Goal: Task Accomplishment & Management: Complete application form

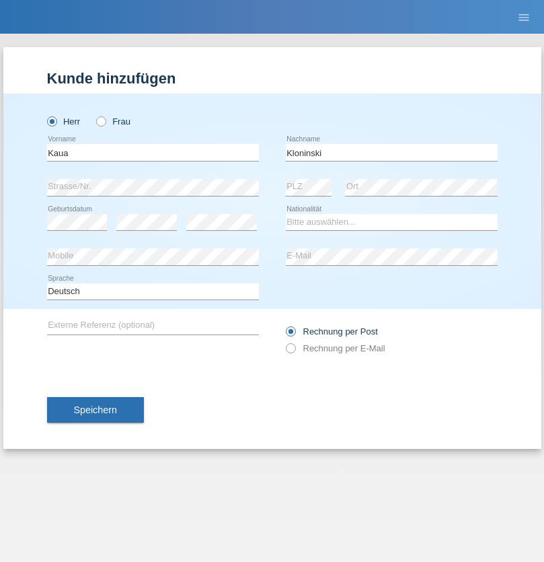
type input "Kloninski"
select select "LT"
select select "C"
select select "06"
select select "12"
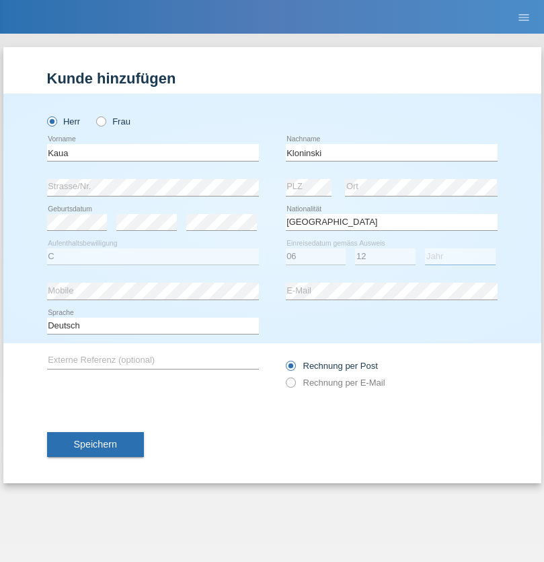
select select "2021"
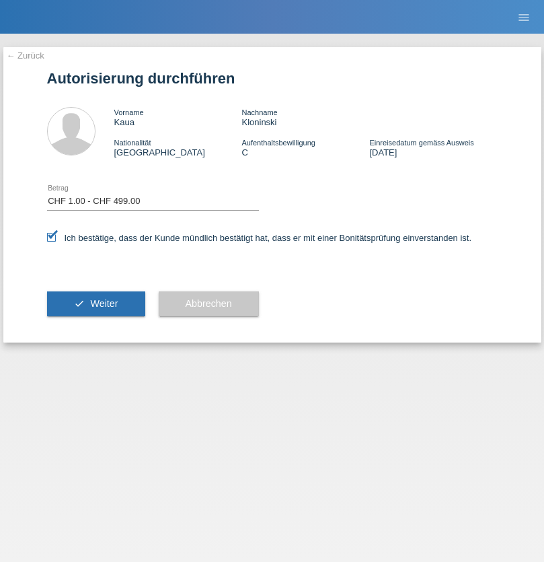
select select "1"
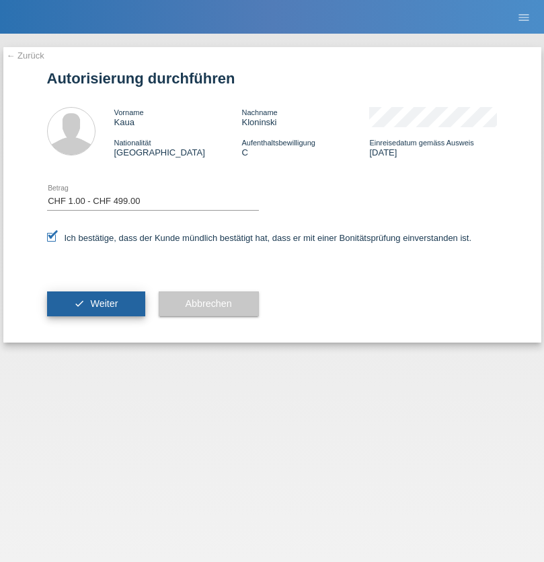
click at [96, 303] on span "Weiter" at bounding box center [104, 303] width 28 height 11
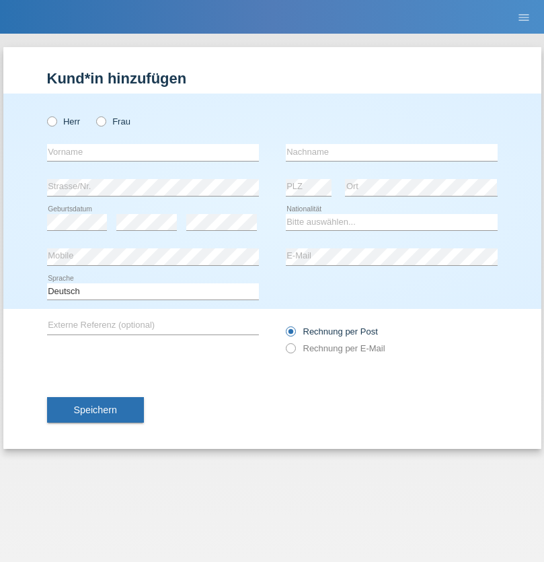
radio input "true"
click at [153, 152] on input "text" at bounding box center [153, 152] width 212 height 17
type input "Eva"
click at [391, 152] on input "text" at bounding box center [392, 152] width 212 height 17
type input "Ebner"
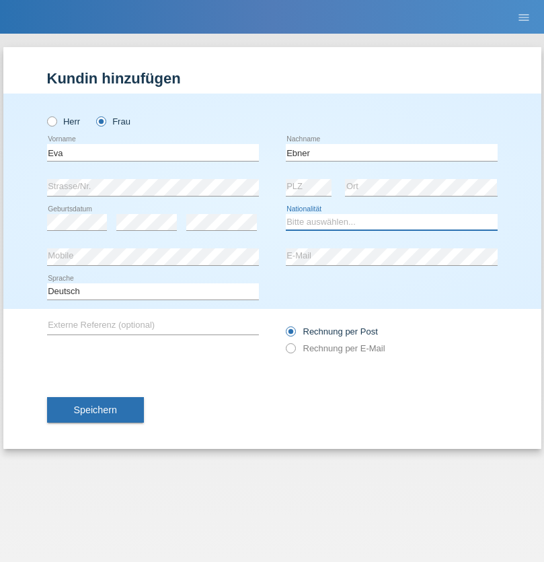
select select "AT"
select select "C"
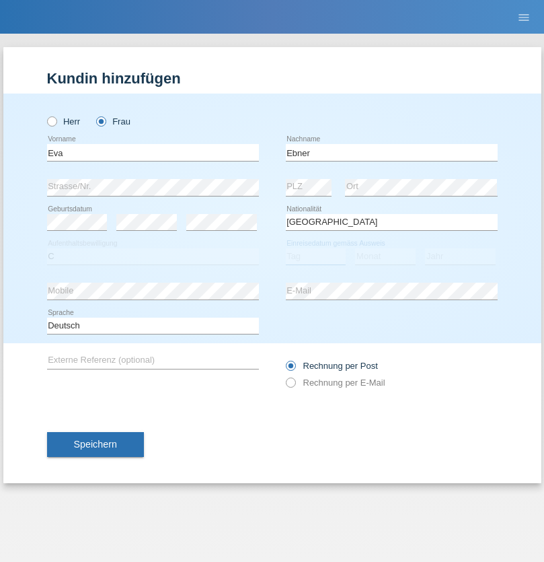
select select "09"
select select "2021"
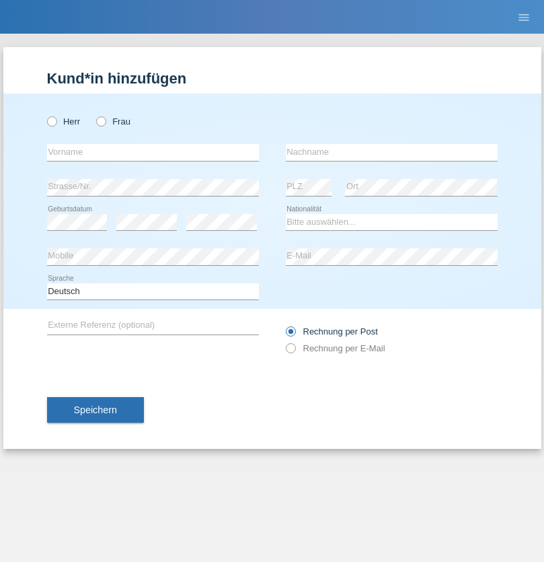
radio input "true"
click at [153, 152] on input "text" at bounding box center [153, 152] width 212 height 17
type input "Jason"
click at [391, 152] on input "text" at bounding box center [392, 152] width 212 height 17
type input "Bierend"
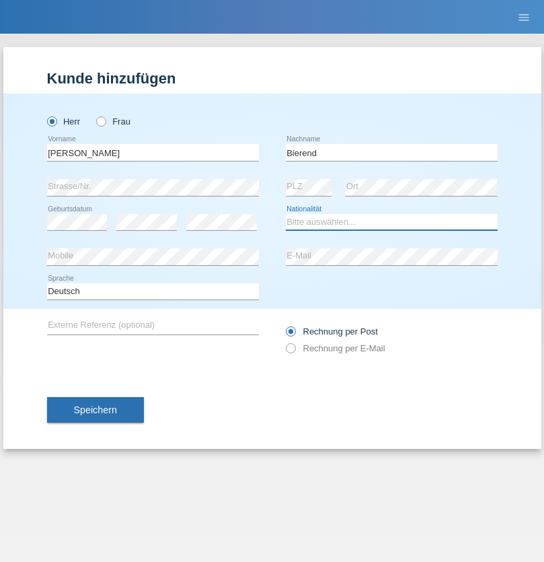
select select "DE"
select select "C"
select select "01"
select select "10"
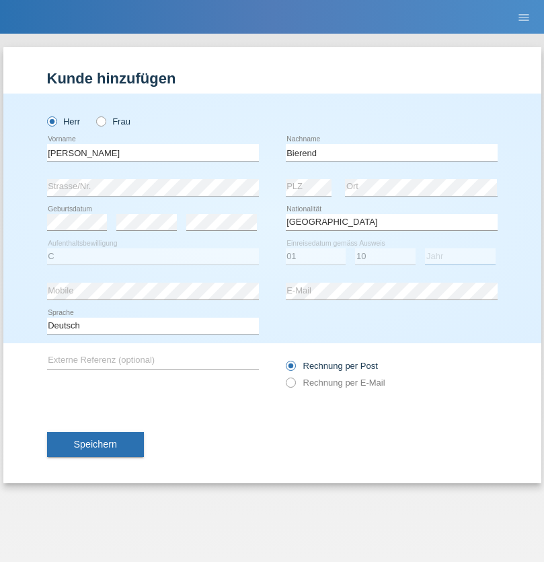
select select "2021"
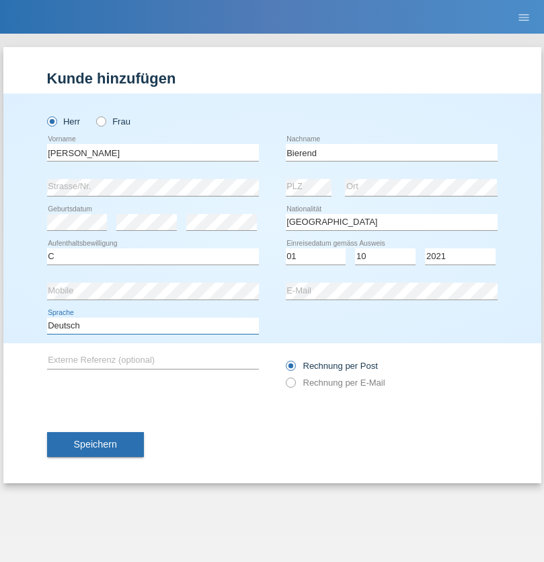
select select "en"
